Goal: Communication & Community: Answer question/provide support

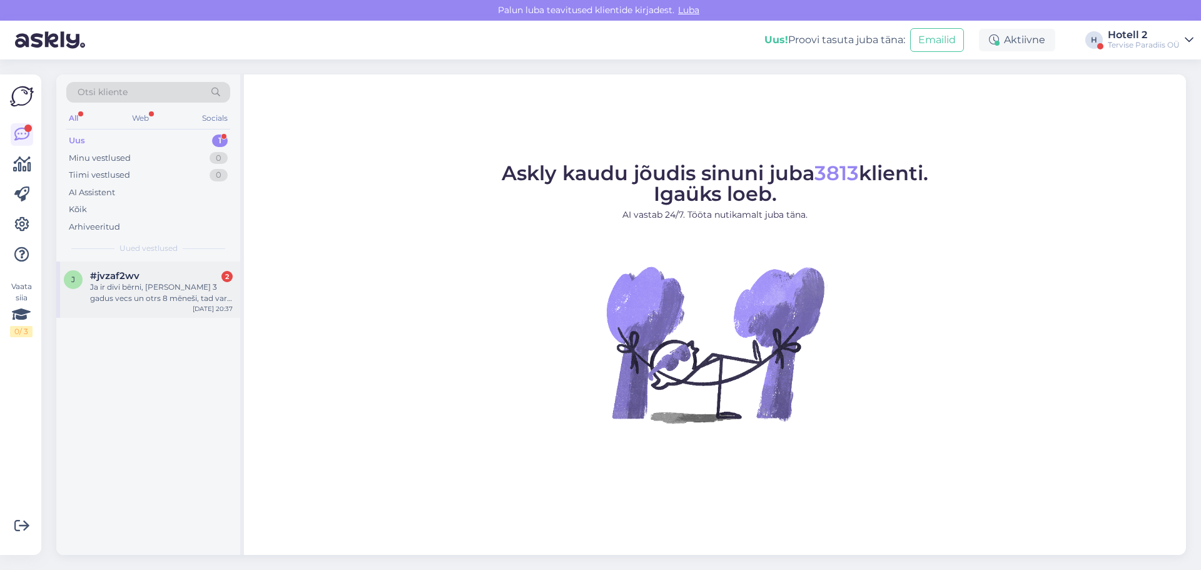
click at [162, 285] on div "Ja ir divi bērni, [PERSON_NAME] 3 gadus vecs un otrs 8 mēneši, tad var nakšņoša…" at bounding box center [161, 293] width 143 height 23
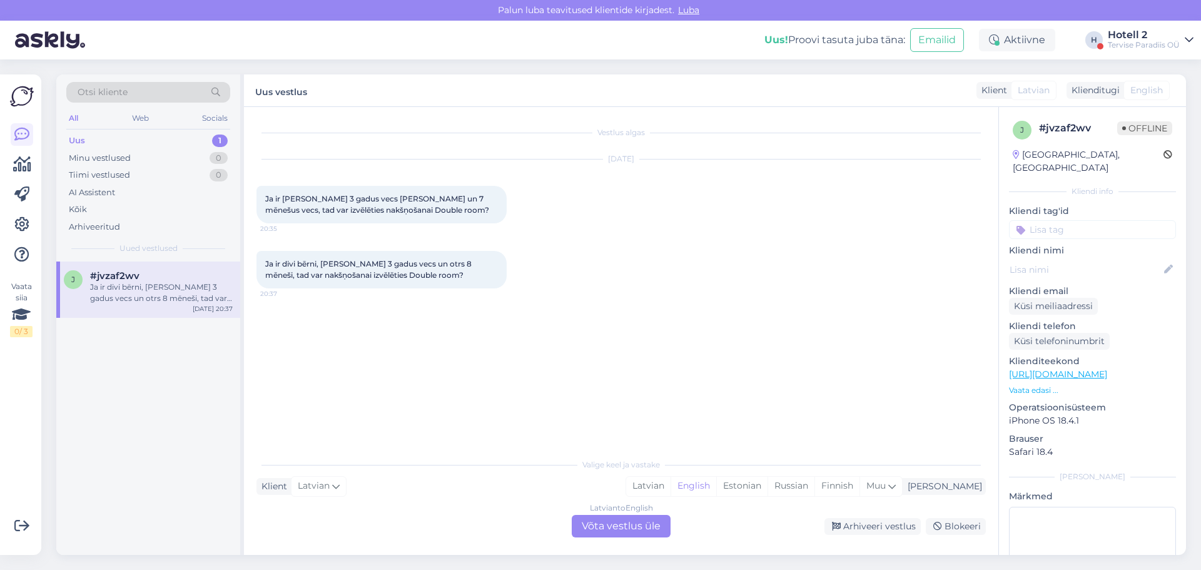
click at [637, 527] on div "Latvian to English Võta vestlus üle" at bounding box center [621, 526] width 99 height 23
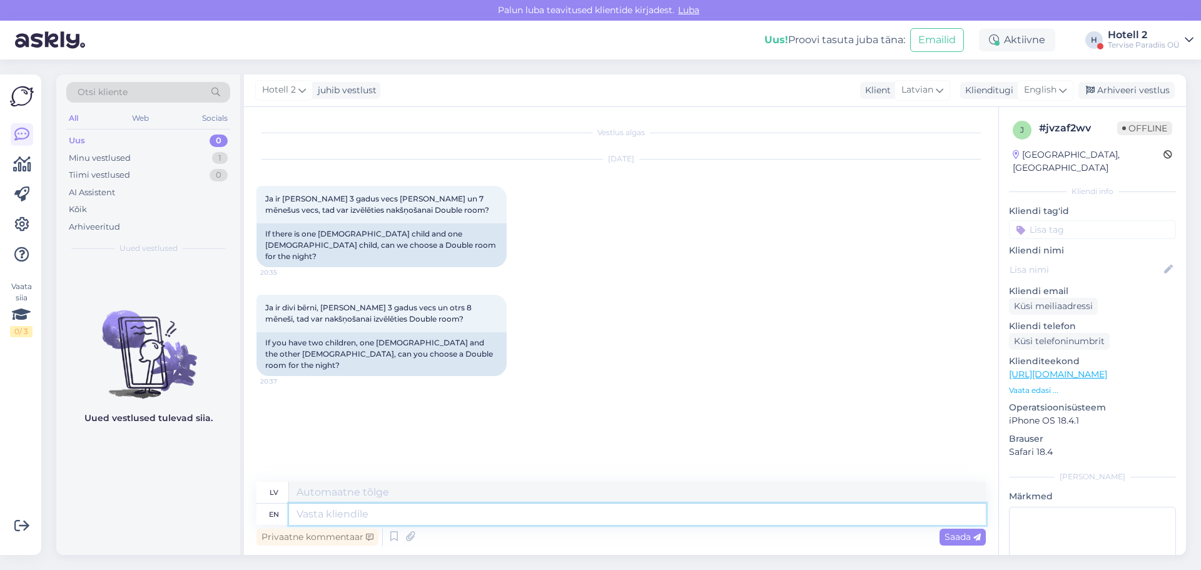
click at [327, 517] on textarea at bounding box center [637, 514] width 697 height 21
click at [1037, 88] on span "English" at bounding box center [1040, 90] width 33 height 14
type input "est"
click at [987, 146] on link "Estonian" at bounding box center [1018, 146] width 138 height 20
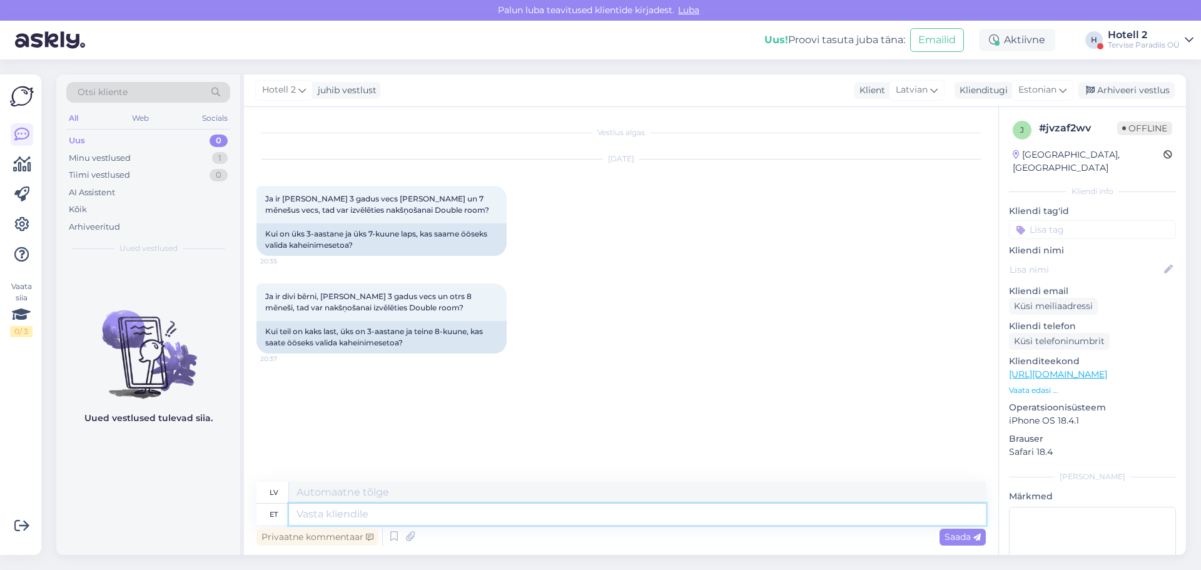
click at [305, 517] on textarea at bounding box center [637, 514] width 697 height 21
type textarea "Tere!"
type textarea "Sveiki!"
type textarea "Tere! [GEOGRAPHIC_DATA],"
type textarea "Sveiki! Jā,"
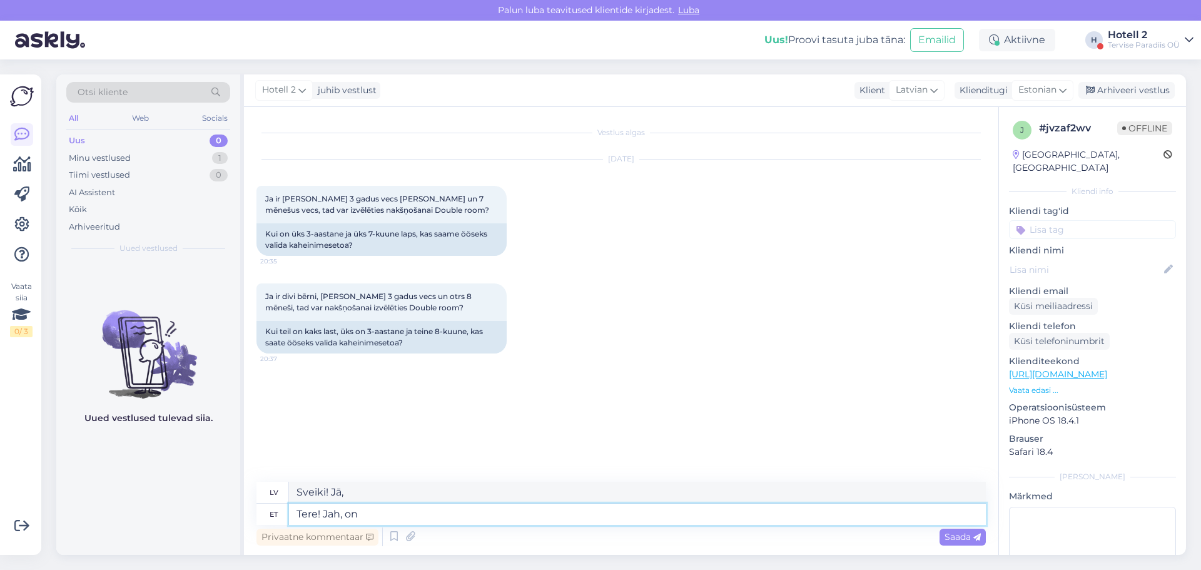
type textarea "Tere! Jah, on"
type textarea "Sveiki! [PERSON_NAME], tā ir."
type textarea "Tere! Jah, on võimalik"
type textarea "Sveiki! [PERSON_NAME], tas ir iespējams."
type textarea "Tere! Jah, on võimalik broneerida"
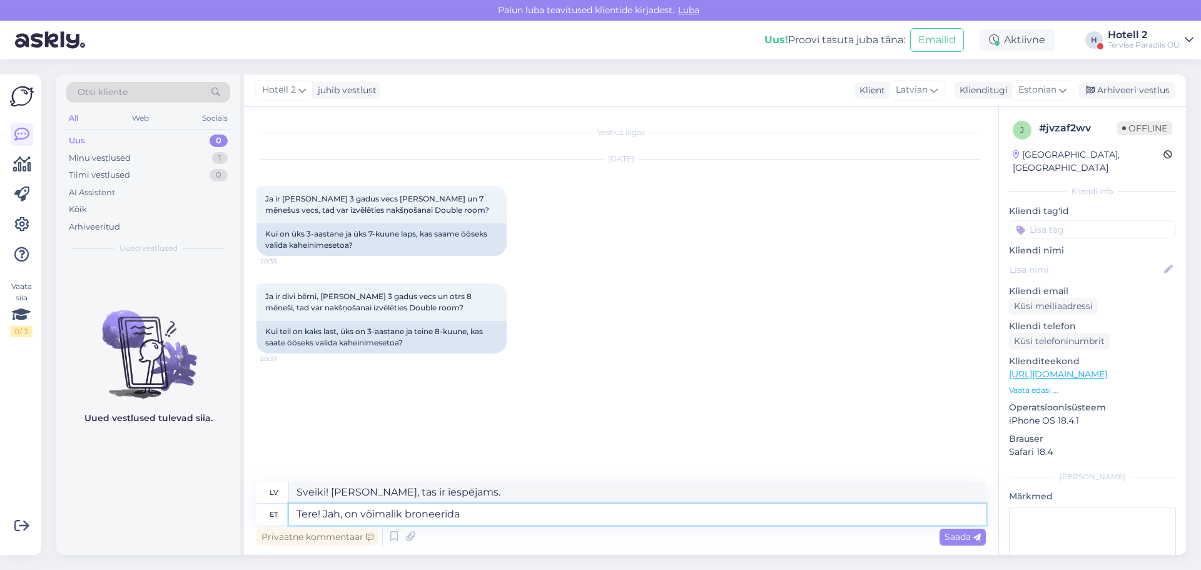
type textarea "Sveiki! [PERSON_NAME], rezervēt ir iespējams."
type textarea "Tere! Jah, on võimalik broneerida db"
type textarea "Sveiki! [PERSON_NAME], ir iespējams rezervēt db."
type textarea "Tere! Jah, on võimalik broneerida dbl"
type textarea "Sveiki! [PERSON_NAME], ir iespējams rezervēt divvietīgu numuru."
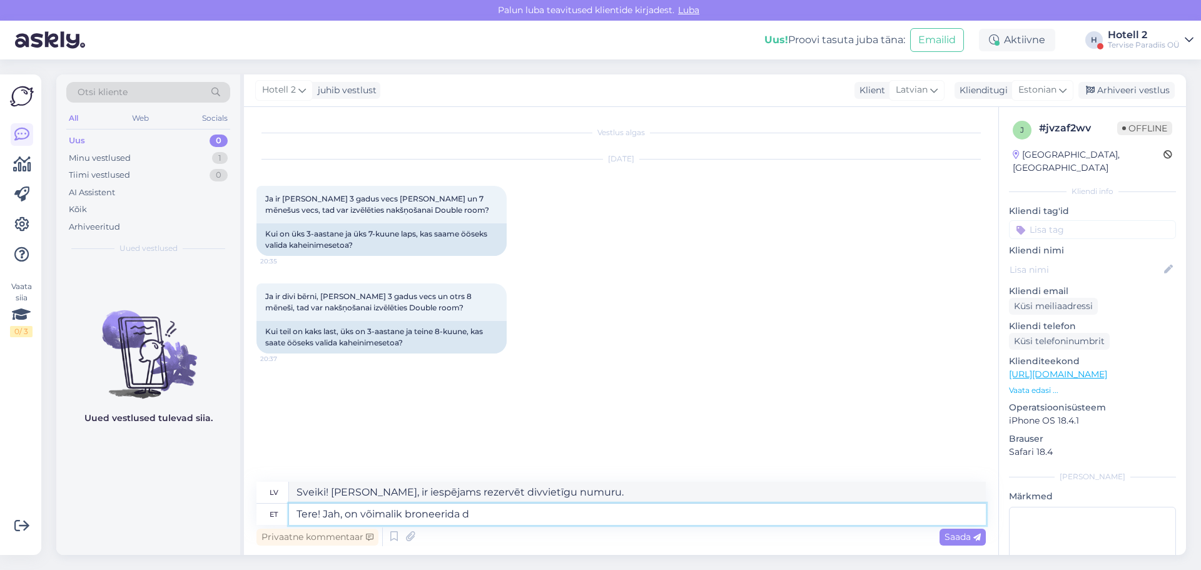
type textarea "Tere! Jah, on võimalik broneerida do"
type textarea "Sveiki! [PERSON_NAME], numuru ir iespējams rezervēt."
type textarea "Tere! Jah, on võimalik broneerida double"
type textarea "Sveiki! [PERSON_NAME], ir iespējams rezervēt divvietīgu numuru."
type textarea "Tere! Jah, on võimalik broneerida double room for"
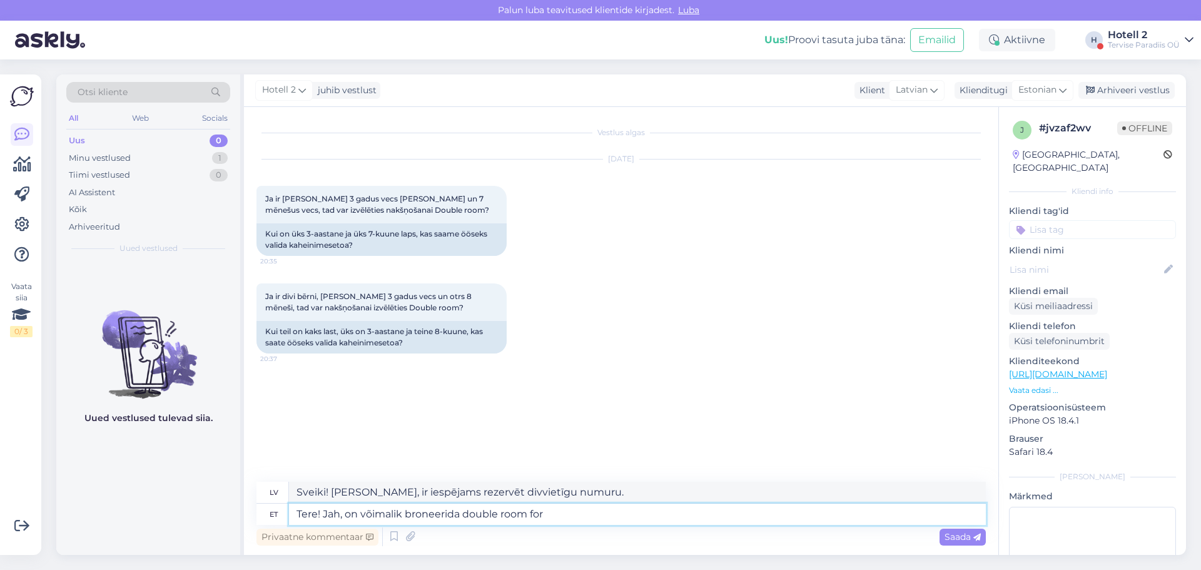
type textarea "Sveiki! [PERSON_NAME], ir iespējams rezervēt divvietīgu numuru"
type textarea "Tere! Jah, on võimalik broneerida double room for your"
type textarea "Sveiki! [PERSON_NAME], ir iespējams rezervēt divvietīgu numuru jūsu"
type textarea "Tere! Jah, on võimalik broneerida double room for your family"
type textarea "Sveiki! [PERSON_NAME], ir iespējams rezervēt divvietīgu numuru jūsu ģimenei."
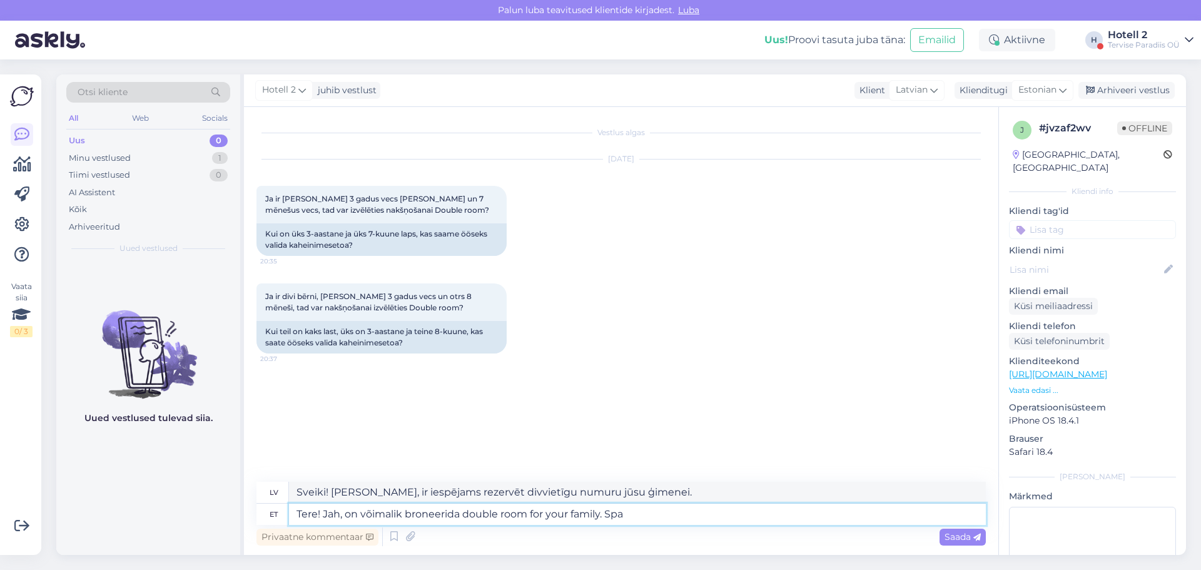
type textarea "Tere! Jah, on võimalik broneerida double room for your family. Spa"
type textarea "Sveiki! [PERSON_NAME], ģimenei ir iespējams rezervēt divvietīgu numuru. Spa"
type textarea "Tere! Jah, on võimalik broneerida double room for your family. Spa tervise"
type textarea "Sveiki! [PERSON_NAME], ģimenei ir iespējams rezervēt divvietīgu numuru. Spa un …"
type textarea "Tere! Jah, on võimalik broneerida double room for your family. Spa tervise P"
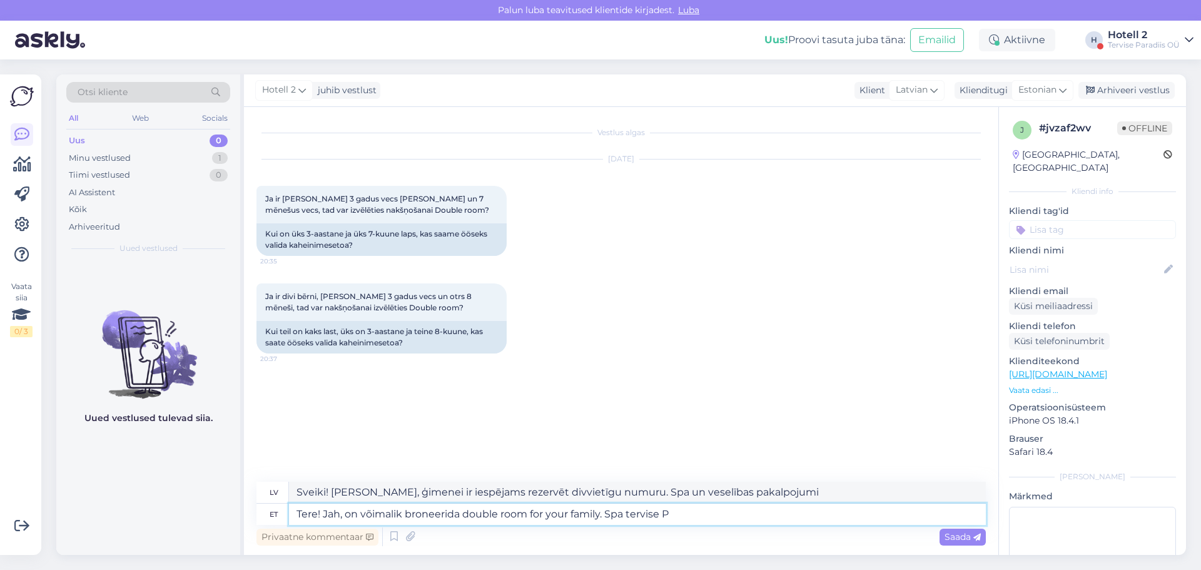
type textarea "Sveiki! [PERSON_NAME], ģimenei ir iespējams rezervēt divvietīgu numuru. Spa ves…"
type textarea "Tere! Jah, on võimalik broneerida double room for your family. Spa tervise Para…"
type textarea "Sveiki! [PERSON_NAME], ir iespējams rezervēt divvietīgu numuru jūsu ģimenei. [G…"
click at [634, 514] on textarea "Tere! Jah, on võimalik broneerida double room for your family. Spa tervise Para…" at bounding box center [637, 514] width 697 height 21
type textarea "Tere! Jah, on võimalik broneerida double room for your family. Spa Tervise Para…"
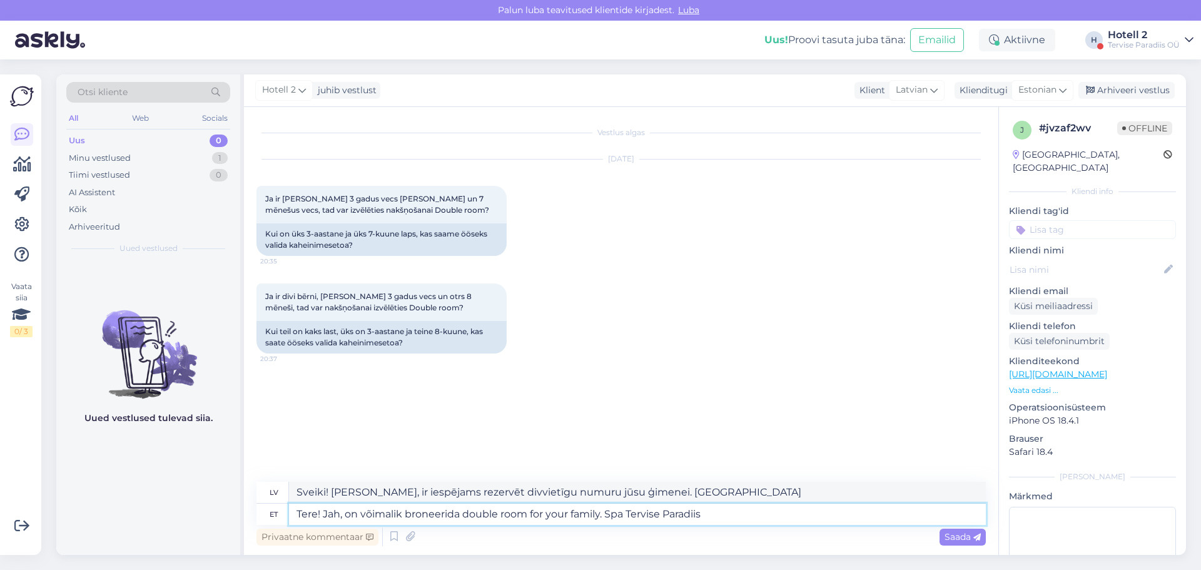
type textarea "Sveiki! [PERSON_NAME], ir iespējams rezervēt divvietīgu numuru jūsu ģimenei. Sp…"
type textarea "Tere! Jah, on võimalik broneerida double room for your family. Spa Tervise Para…"
click at [975, 537] on icon at bounding box center [978, 538] width 8 height 8
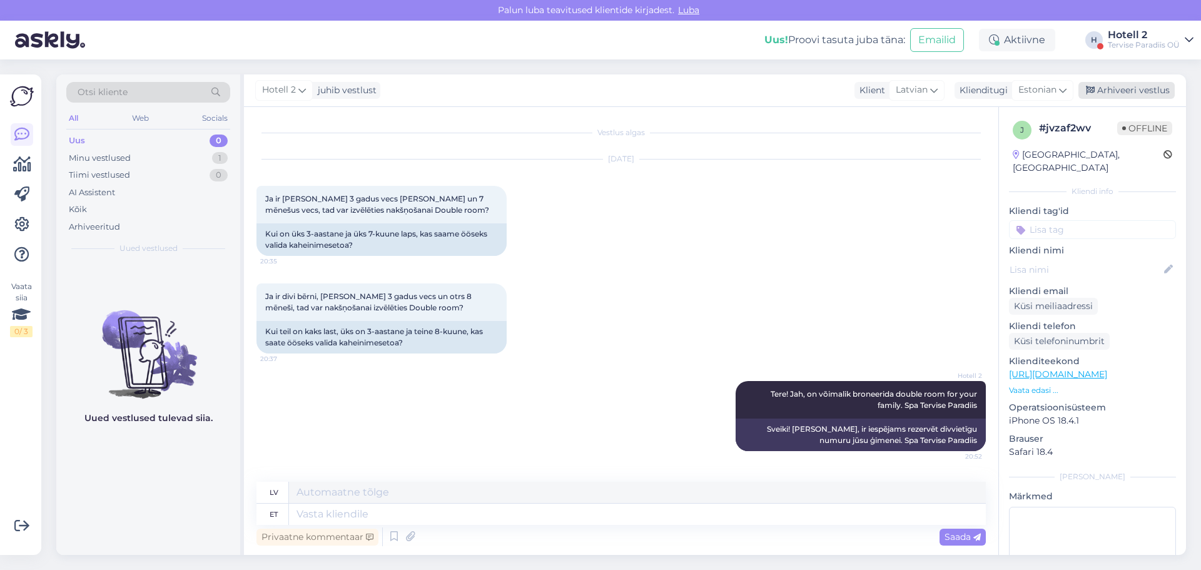
click at [1140, 88] on div "Arhiveeri vestlus" at bounding box center [1127, 90] width 96 height 17
